Goal: Book appointment/travel/reservation

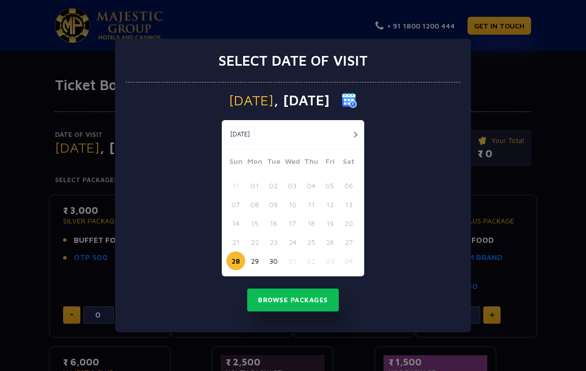
click at [538, 52] on div "Select date of visit [DATE] [DATE] [DATE] Sun Mon Tue Wed Thu Fri Sat 31 01 02 …" at bounding box center [293, 185] width 586 height 371
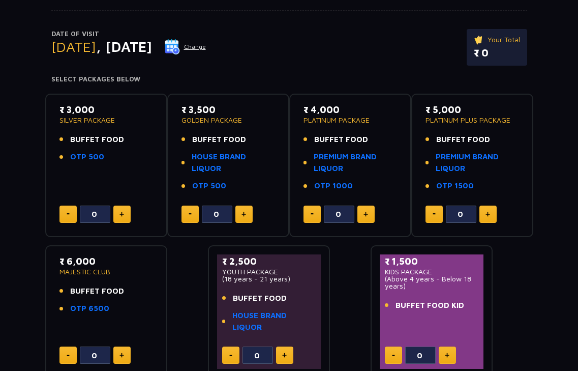
scroll to position [102, 0]
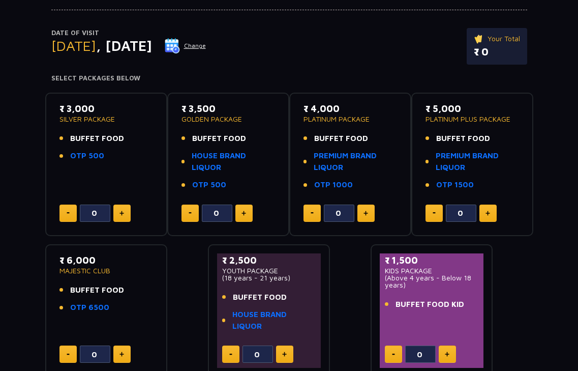
click at [66, 208] on button at bounding box center [67, 212] width 17 height 17
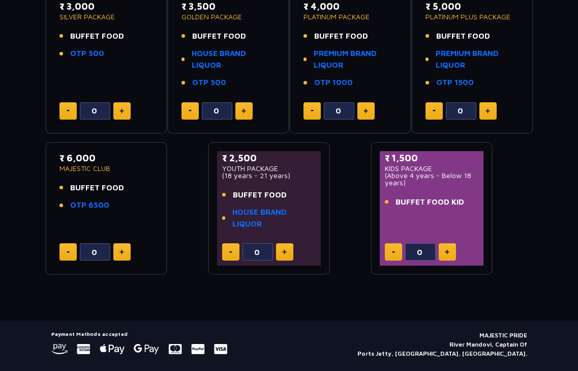
scroll to position [230, 0]
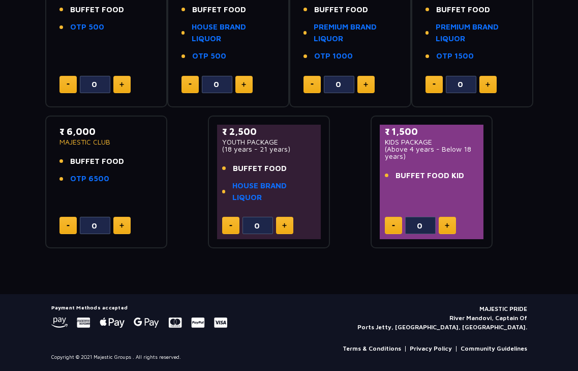
click at [419, 175] on span "BUFFET FOOD KID" at bounding box center [430, 176] width 69 height 12
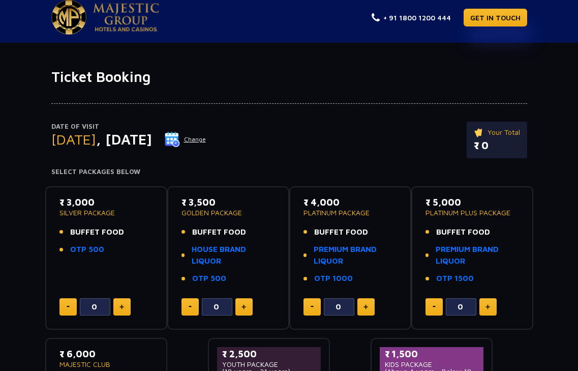
scroll to position [0, 0]
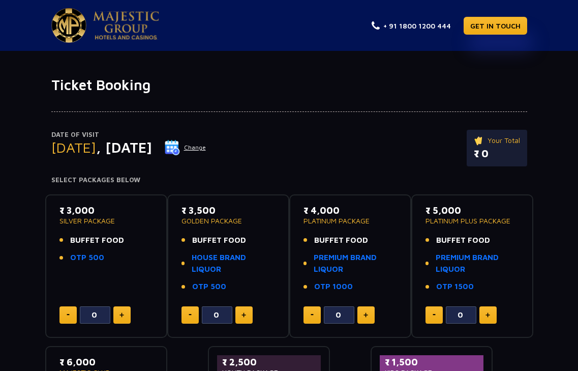
click at [494, 151] on p "₹ 0" at bounding box center [497, 153] width 46 height 15
click at [493, 141] on p "Your Total" at bounding box center [497, 140] width 46 height 11
click at [152, 152] on span ", [DATE]" at bounding box center [124, 147] width 56 height 17
click at [206, 147] on button "Change" at bounding box center [185, 147] width 42 height 16
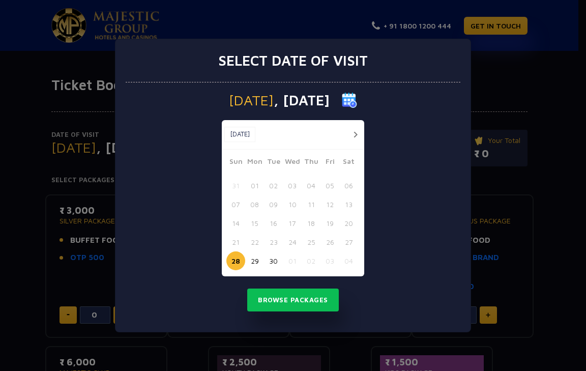
click at [252, 259] on button "29" at bounding box center [254, 260] width 19 height 19
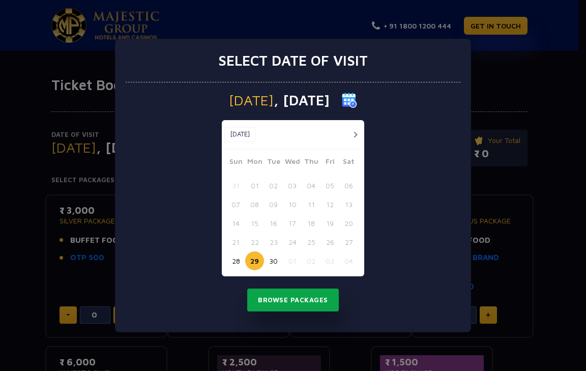
click at [309, 298] on button "Browse Packages" at bounding box center [293, 299] width 92 height 23
